Goal: Find specific page/section: Find specific page/section

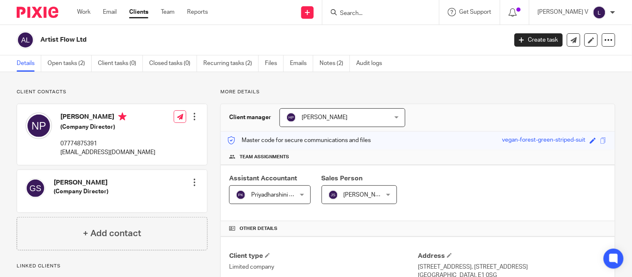
scroll to position [192, 0]
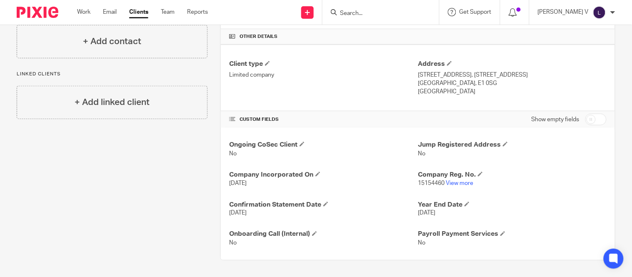
click at [371, 17] on div at bounding box center [380, 12] width 117 height 25
click at [371, 14] on input "Search" at bounding box center [376, 13] width 75 height 7
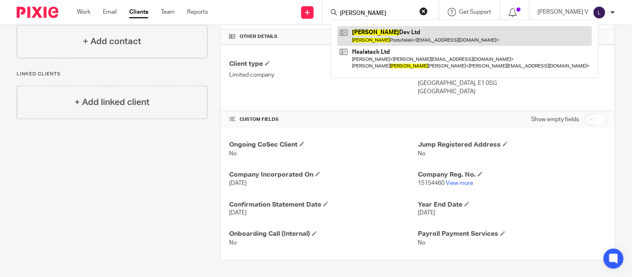
type input "karol"
click at [400, 32] on link at bounding box center [464, 35] width 254 height 19
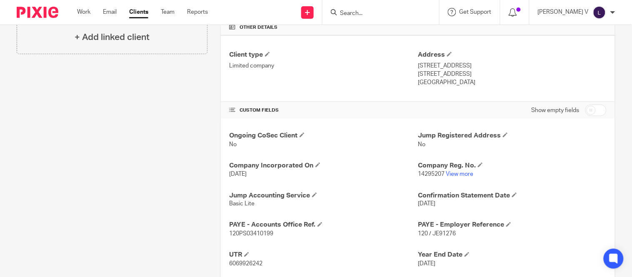
scroll to position [202, 0]
click at [450, 173] on link "View more" at bounding box center [459, 174] width 27 height 6
click at [365, 14] on input "Search" at bounding box center [376, 13] width 75 height 7
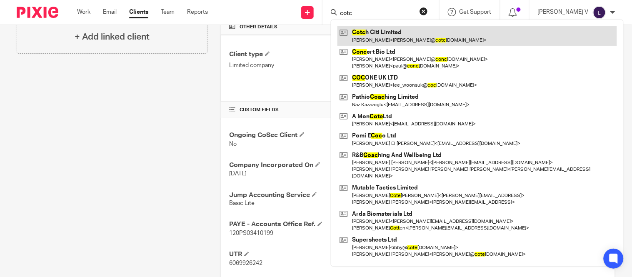
type input "cotc"
click at [385, 34] on link at bounding box center [476, 35] width 279 height 19
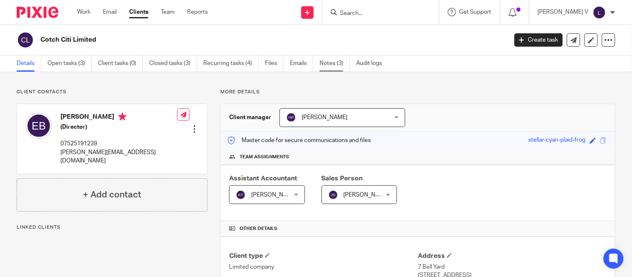
click at [321, 67] on link "Notes (3)" at bounding box center [334, 63] width 30 height 16
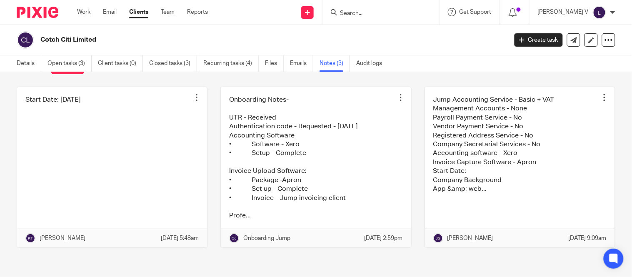
scroll to position [41, 0]
